Goal: Information Seeking & Learning: Find specific fact

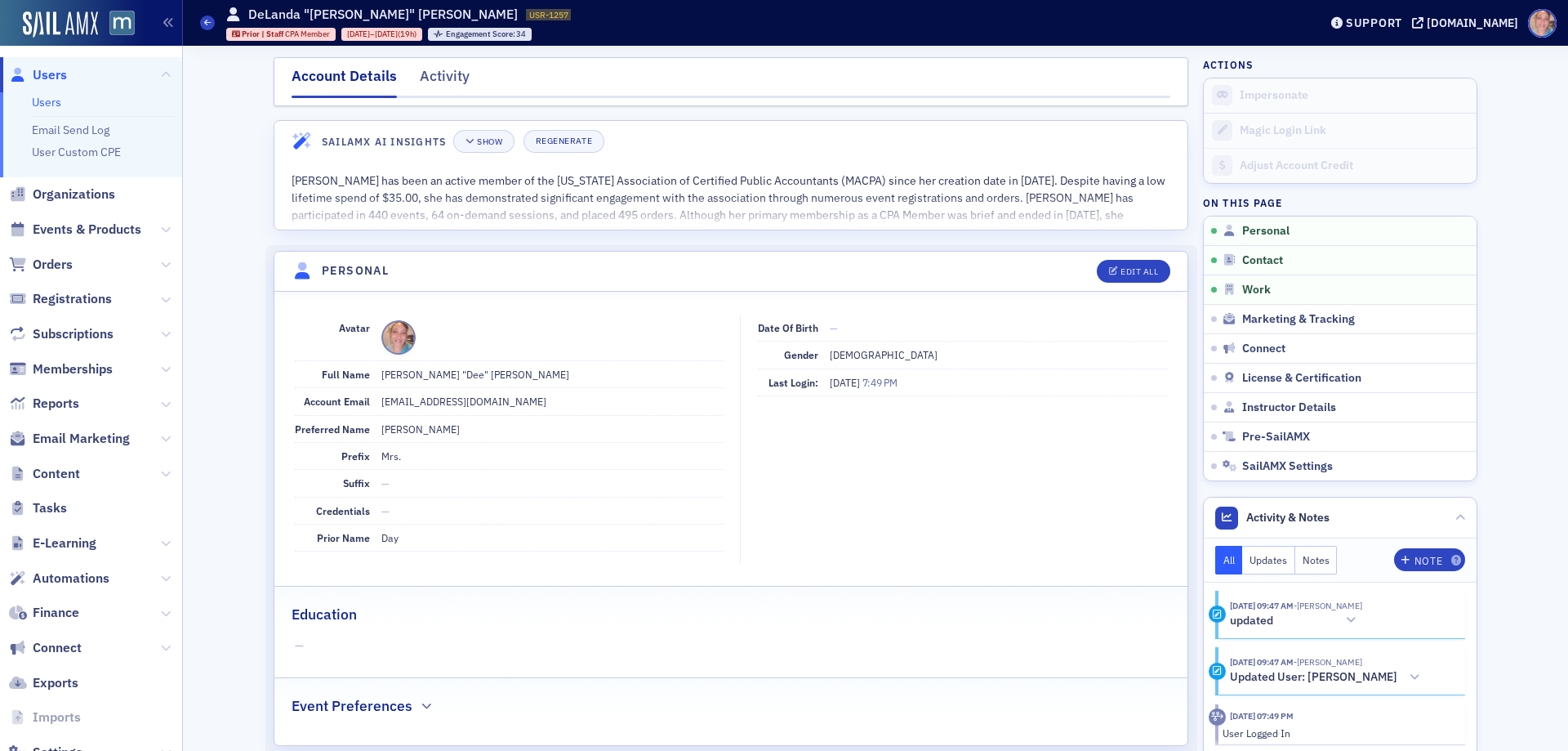
scroll to position [406, 0]
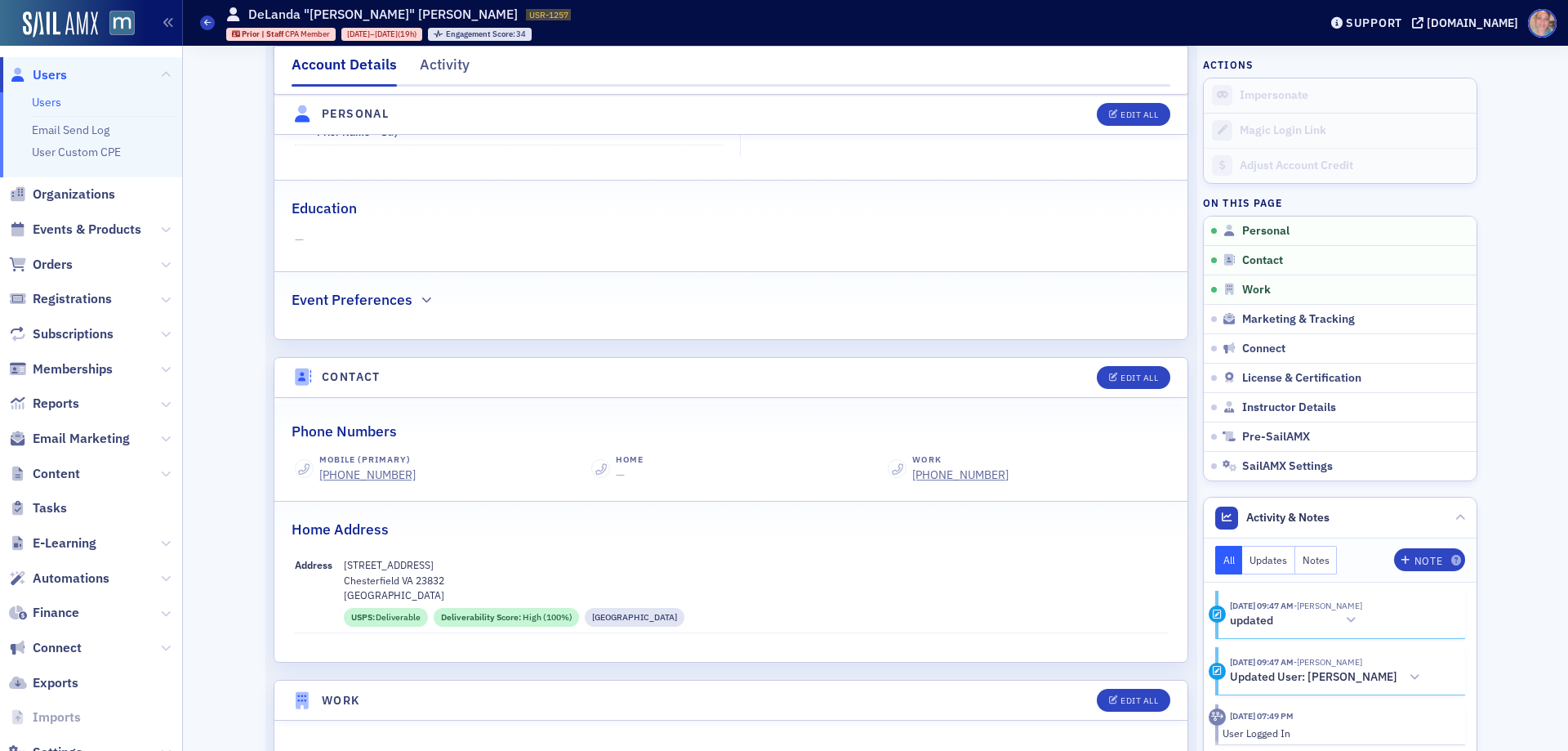
click at [55, 96] on link "Users" at bounding box center [47, 102] width 29 height 14
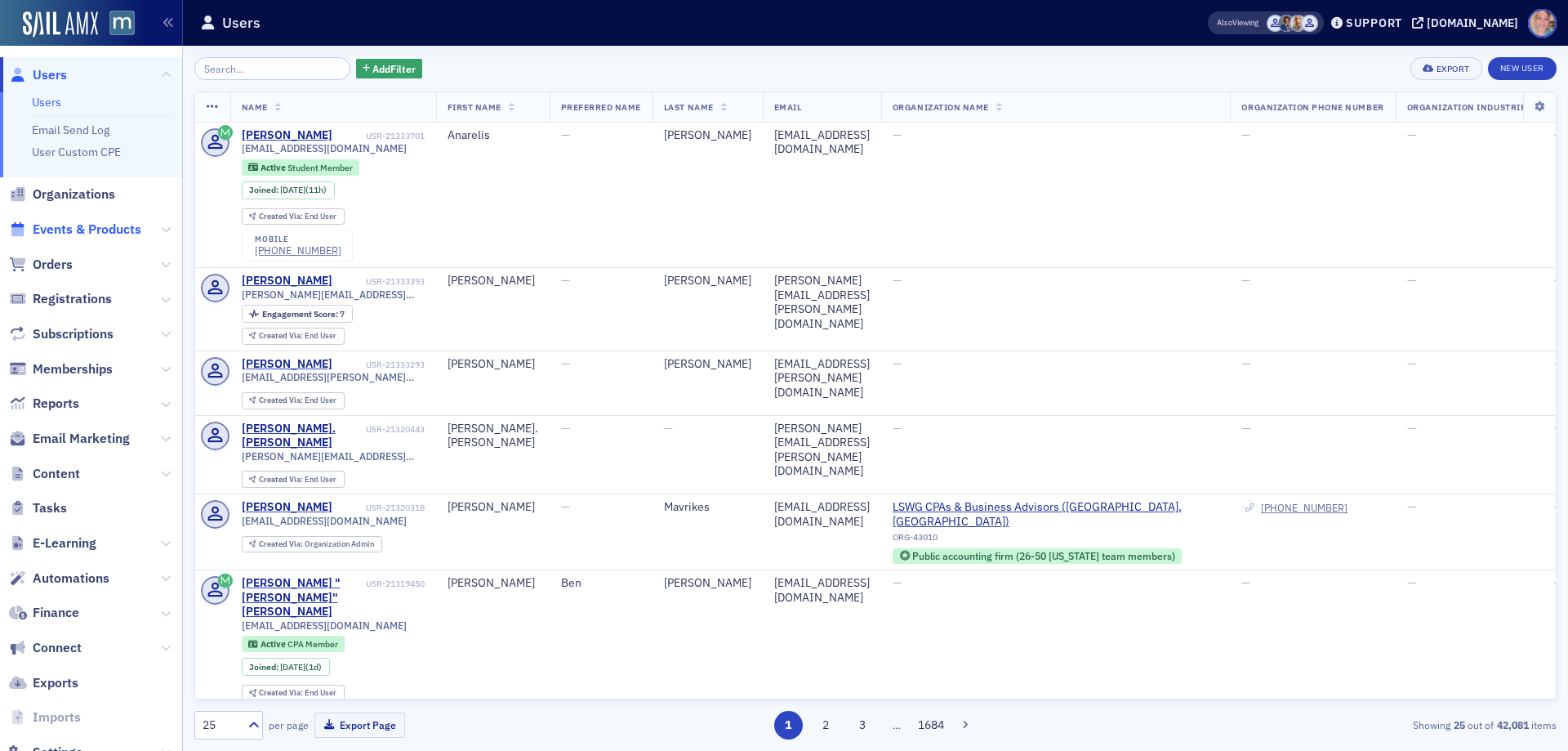
click at [74, 230] on span "Events & Products" at bounding box center [86, 229] width 108 height 18
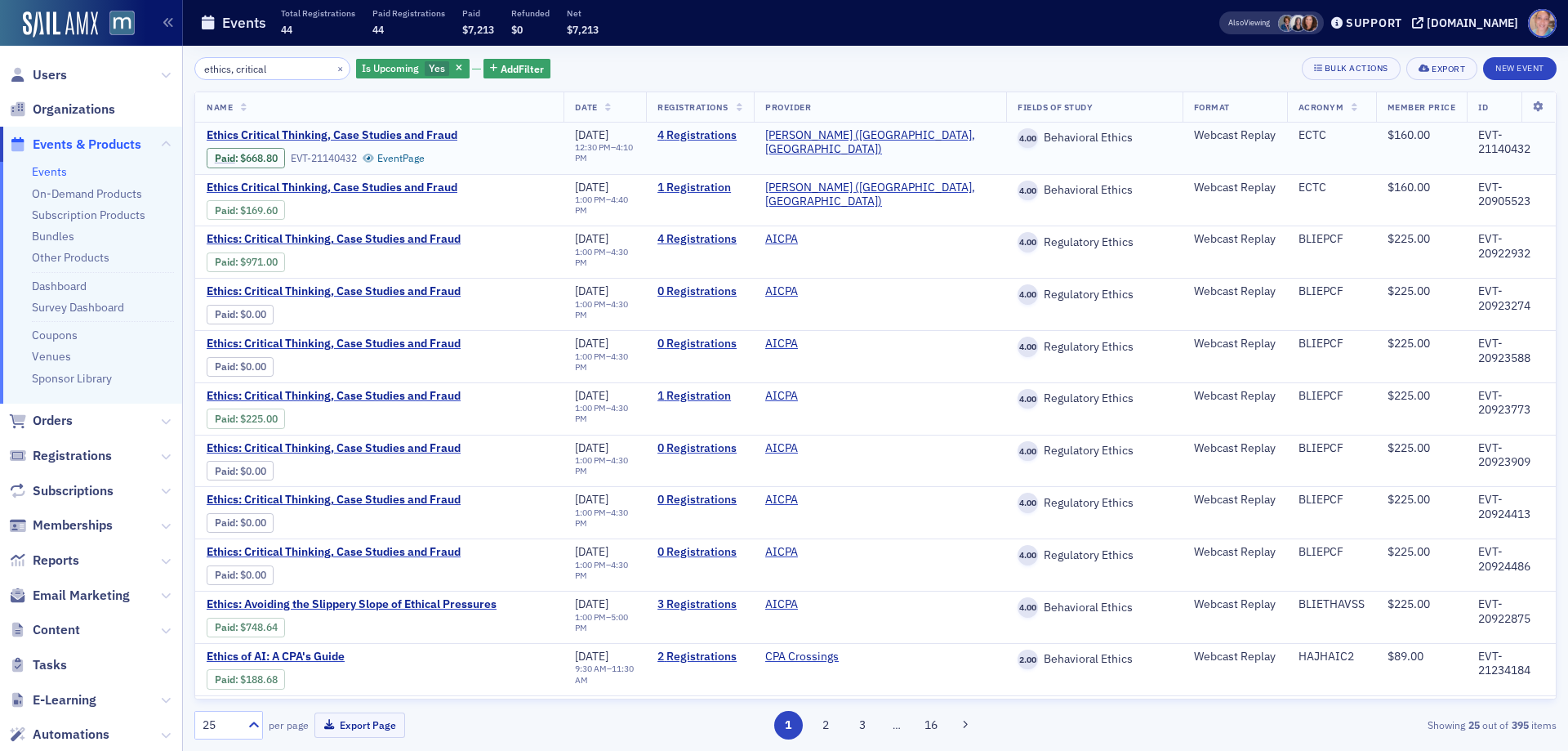
type input "ethics, critical"
click at [1299, 131] on div "ECTC" at bounding box center [1332, 135] width 67 height 14
copy div "ECTC"
